Goal: Task Accomplishment & Management: Use online tool/utility

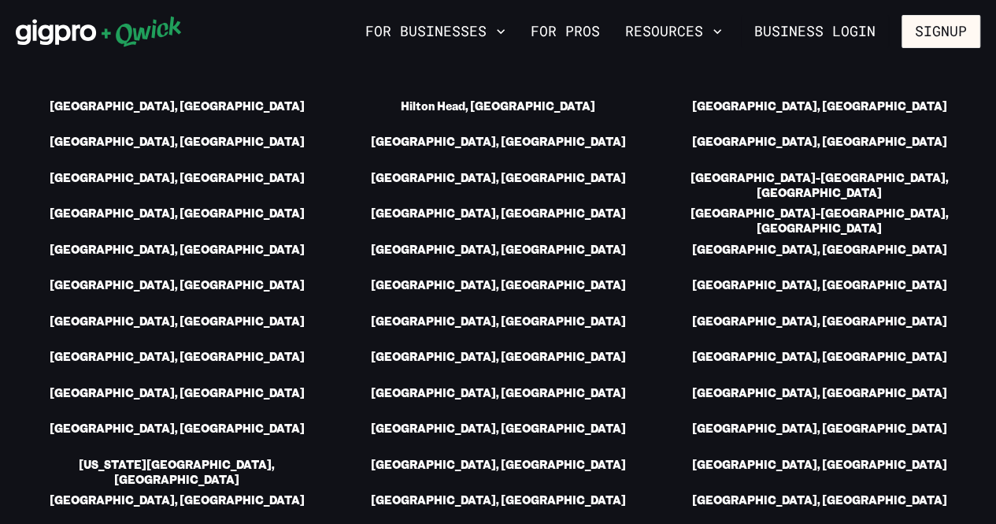
scroll to position [2283, 0]
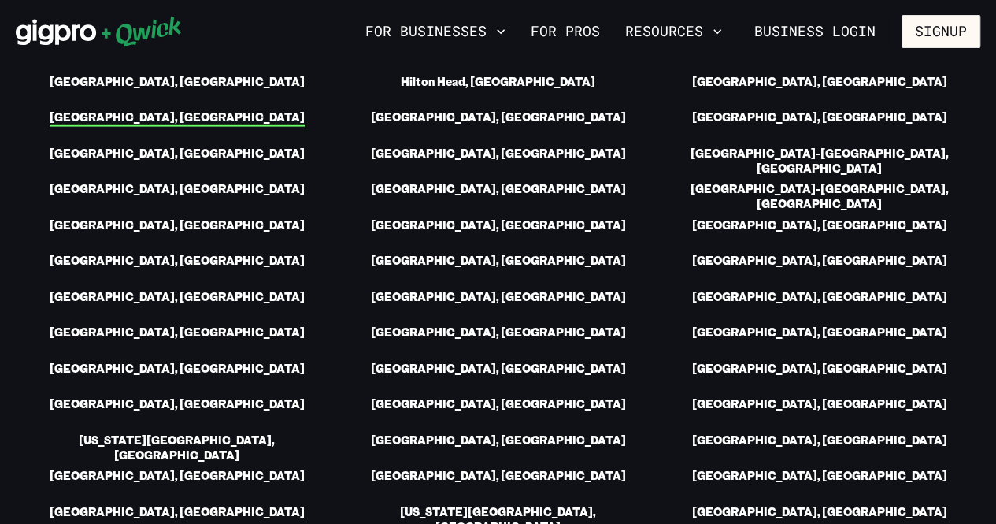
click at [204, 110] on link "[GEOGRAPHIC_DATA], [GEOGRAPHIC_DATA]" at bounding box center [177, 118] width 255 height 17
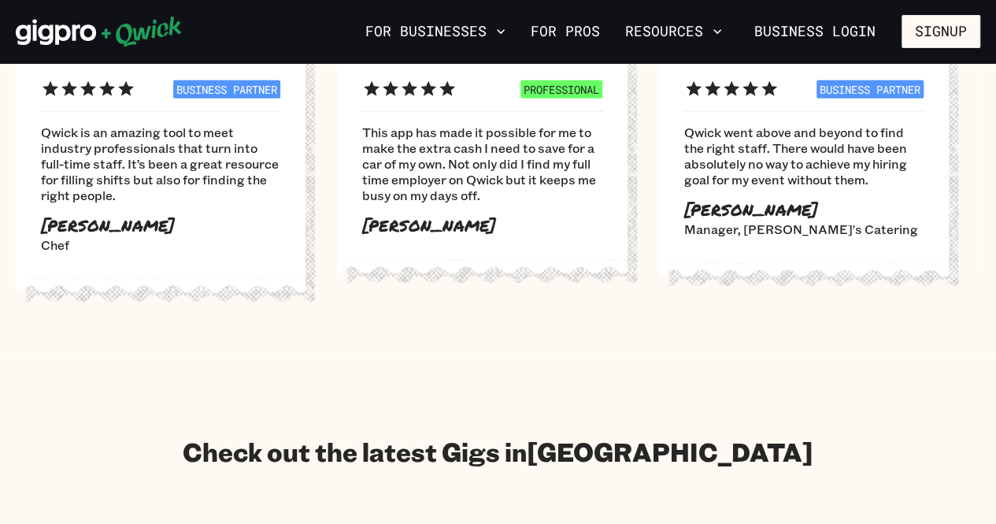
scroll to position [2205, 0]
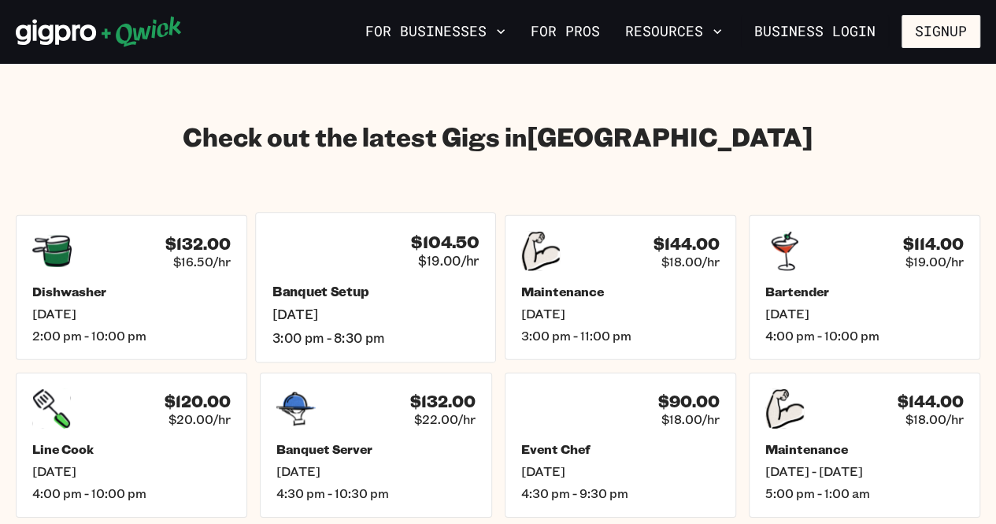
click at [391, 283] on div "Banquet Setup [DATE] 3:00 pm - 8:30 pm" at bounding box center [375, 314] width 206 height 62
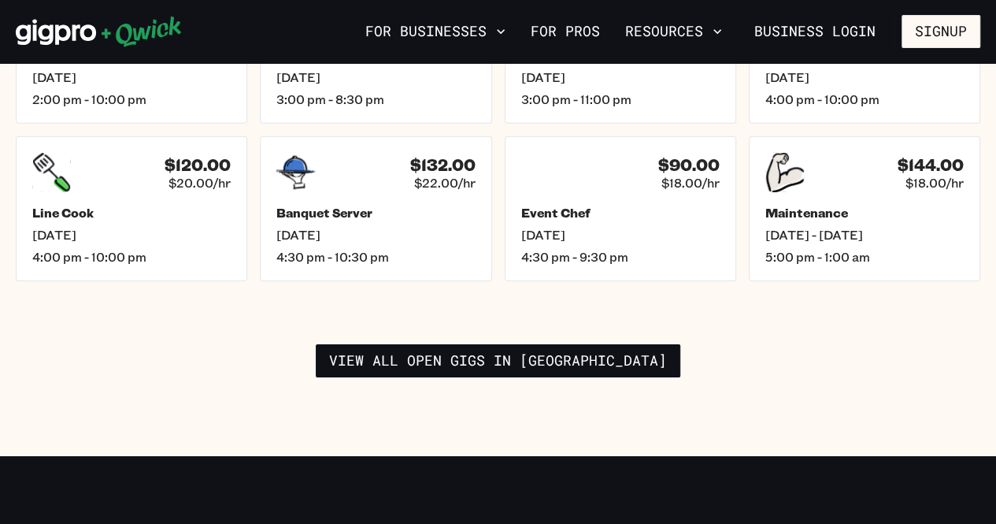
scroll to position [2520, 0]
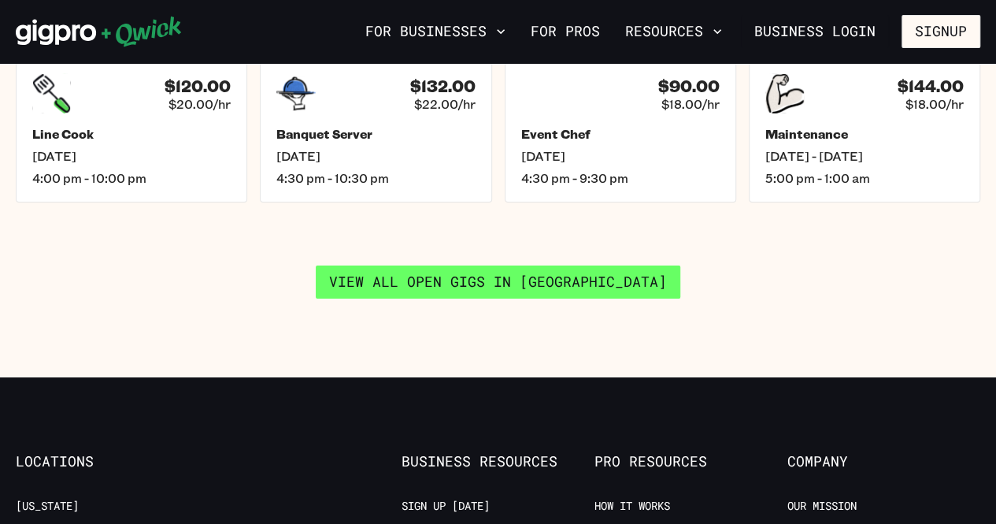
click at [492, 265] on link "View all open gigs in [GEOGRAPHIC_DATA]" at bounding box center [498, 281] width 365 height 33
